Goal: Navigation & Orientation: Find specific page/section

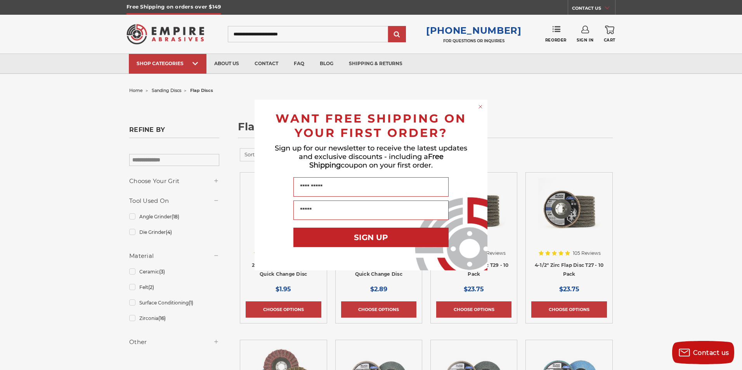
click at [195, 64] on div "Close dialog WANT FREE SHIPPING ON YOUR FIRST ORDER? Sign up for our newsletter…" at bounding box center [371, 185] width 742 height 370
click at [178, 64] on div "Close dialog WANT FREE SHIPPING ON YOUR FIRST ORDER? Sign up for our newsletter…" at bounding box center [371, 185] width 742 height 370
click at [479, 106] on circle "Close dialog" at bounding box center [480, 106] width 7 height 7
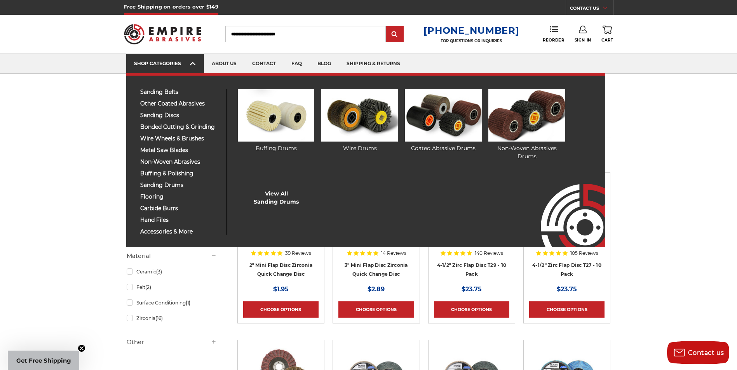
click at [170, 63] on div "SHOP CATEGORIES" at bounding box center [165, 64] width 62 height 6
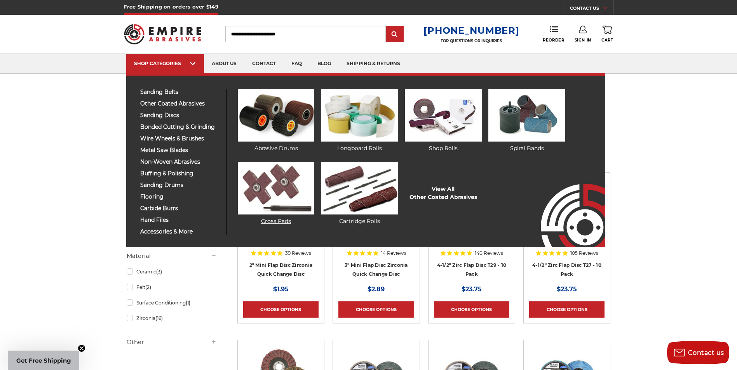
click at [297, 182] on img at bounding box center [276, 188] width 76 height 52
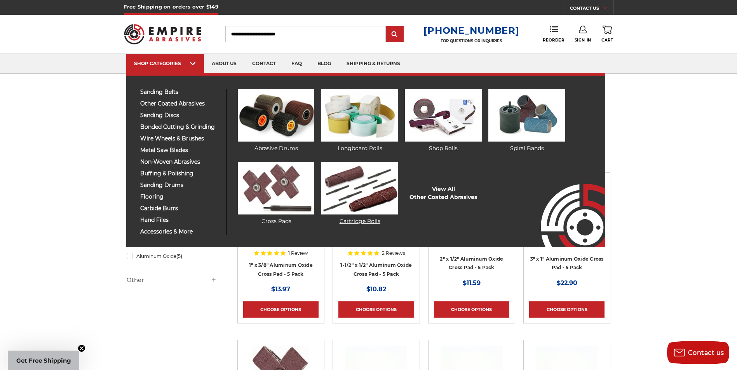
click at [359, 188] on img at bounding box center [359, 188] width 76 height 52
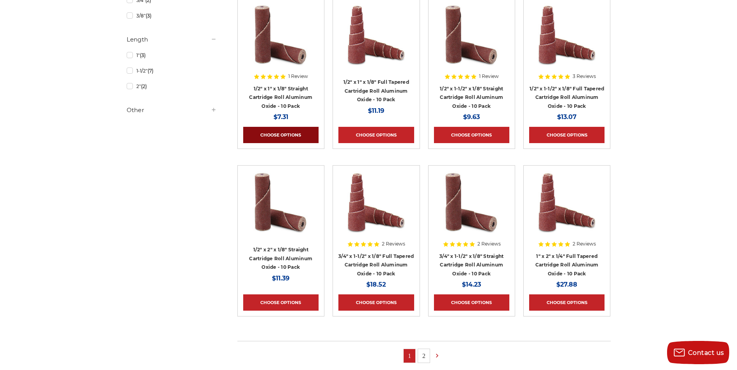
scroll to position [349, 0]
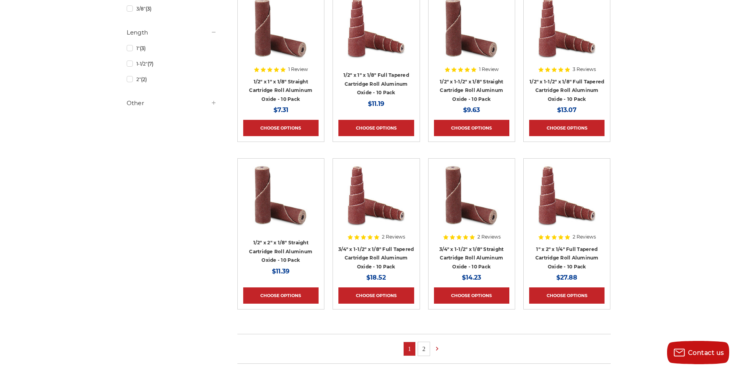
click at [425, 350] on link "2" at bounding box center [424, 349] width 12 height 14
